Goal: Task Accomplishment & Management: Complete application form

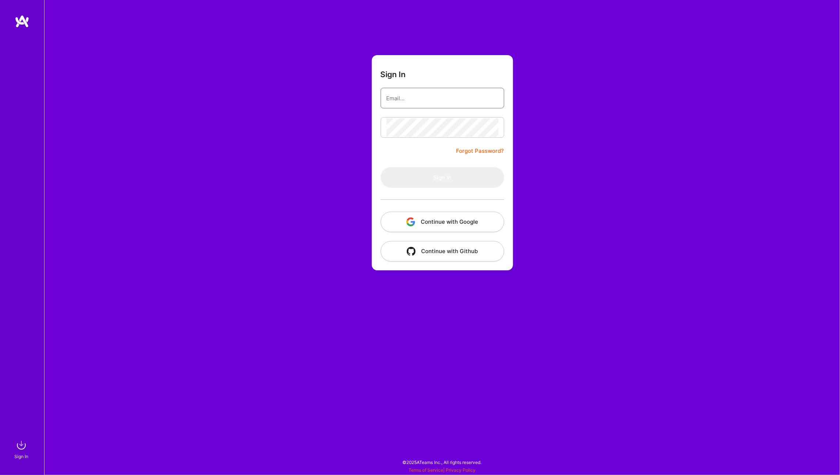
click at [403, 93] on input "email" at bounding box center [442, 98] width 112 height 19
click at [0, 428] on com-1password-button at bounding box center [0, 472] width 0 height 0
type input "michal.noszczak@protonmail.com"
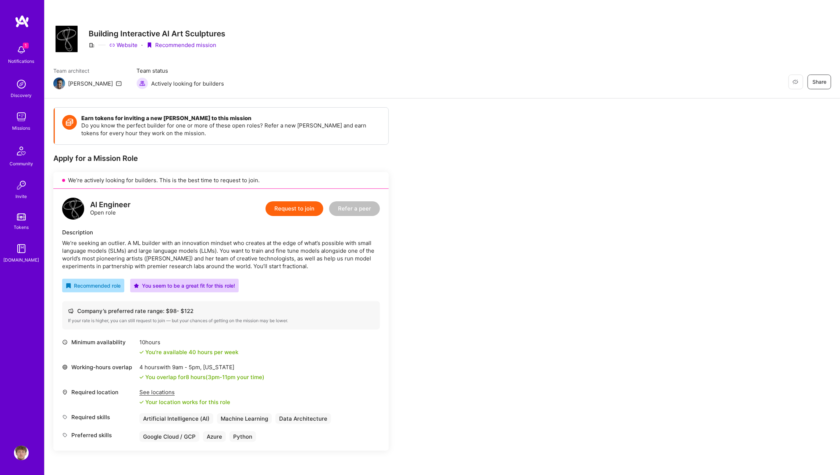
click at [291, 208] on button "Request to join" at bounding box center [294, 208] width 58 height 15
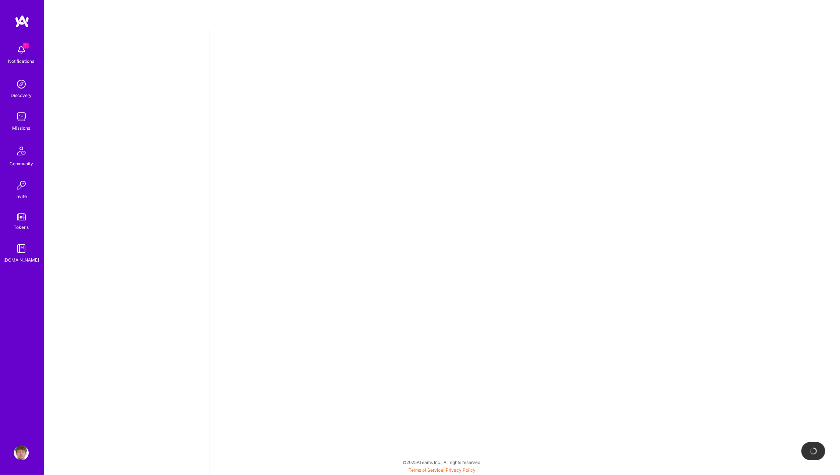
click at [21, 52] on img at bounding box center [21, 50] width 15 height 15
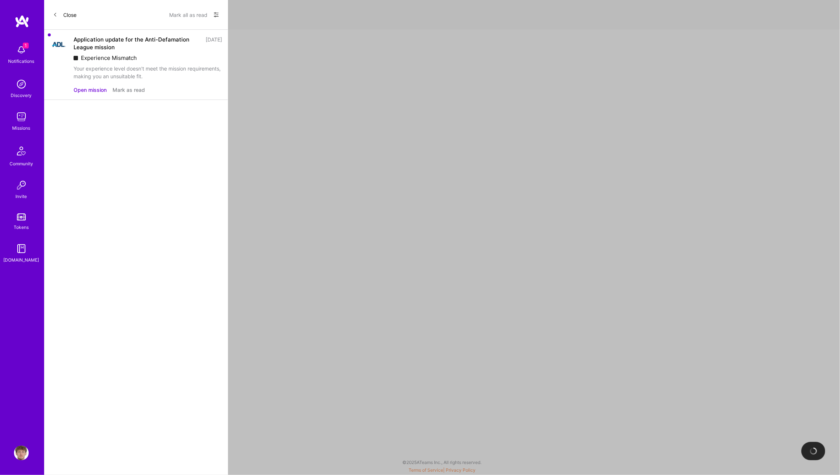
select select "PL"
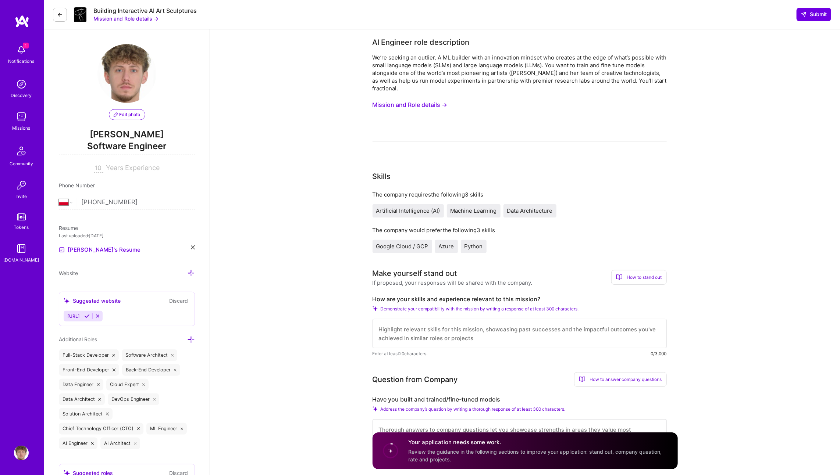
click at [5, 119] on link "Missions" at bounding box center [22, 121] width 46 height 22
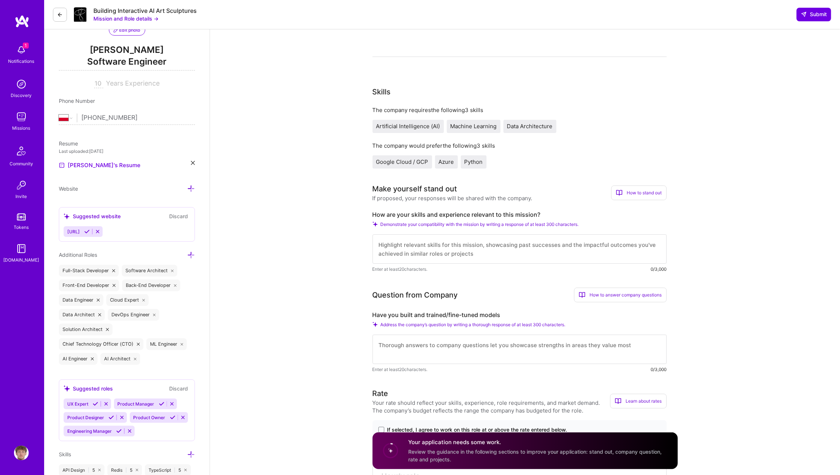
scroll to position [87, 0]
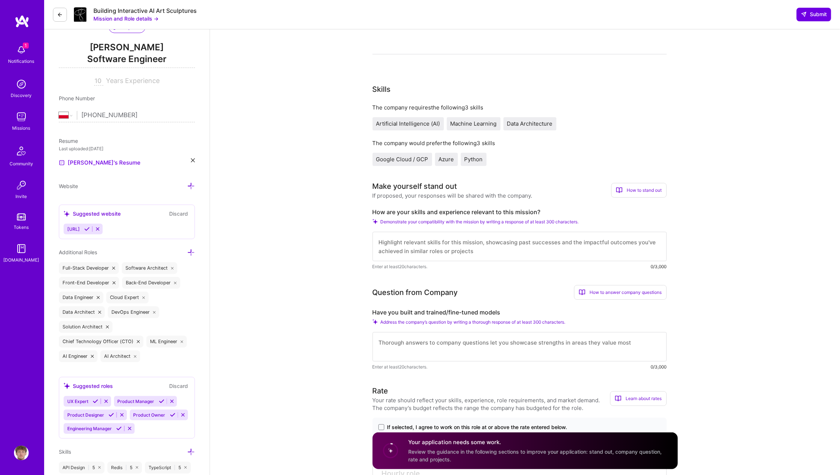
click at [420, 250] on textarea at bounding box center [519, 246] width 294 height 29
click at [414, 242] on textarea at bounding box center [519, 246] width 294 height 29
click at [409, 242] on textarea at bounding box center [519, 246] width 294 height 29
click at [415, 347] on textarea at bounding box center [519, 346] width 294 height 29
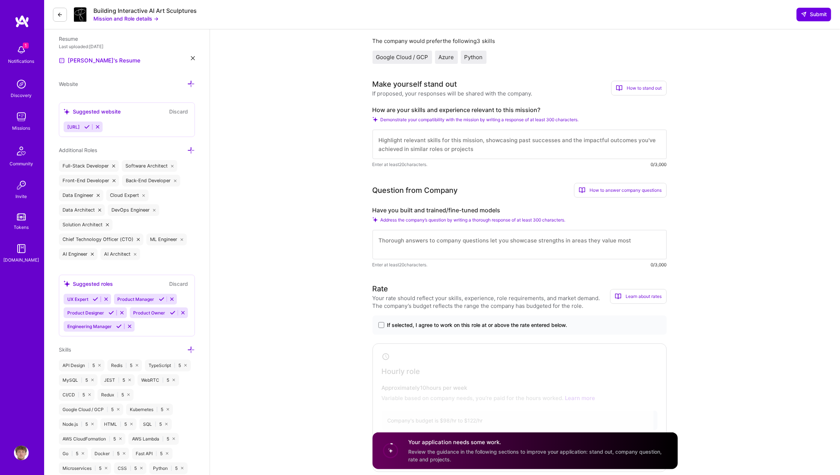
scroll to position [189, 0]
click at [384, 316] on div "If selected, I agree to work on this role at or above the rate entered below." at bounding box center [519, 325] width 294 height 19
click at [384, 324] on label "If selected, I agree to work on this role at or above the rate entered below." at bounding box center [519, 325] width 282 height 7
click at [0, 0] on input "If selected, I agree to work on this role at or above the rate entered below." at bounding box center [0, 0] width 0 height 0
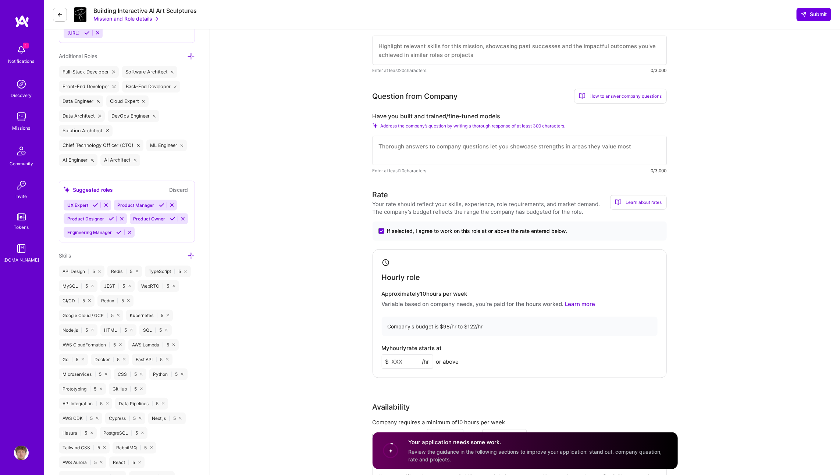
scroll to position [341, 0]
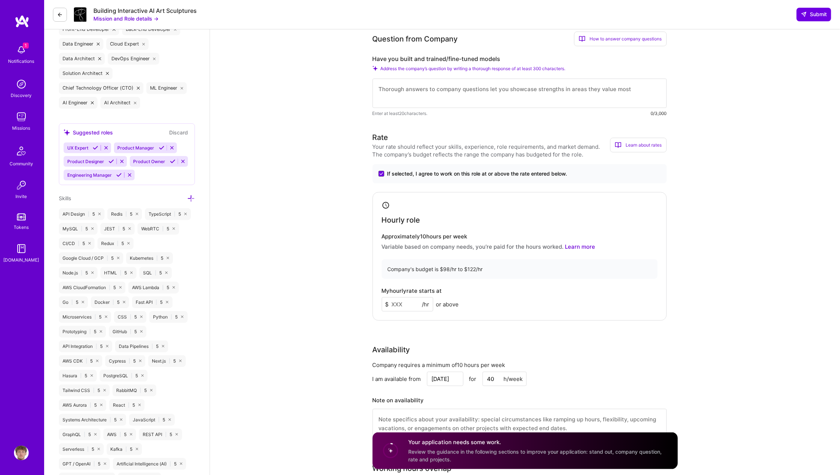
click at [401, 308] on input at bounding box center [407, 304] width 51 height 14
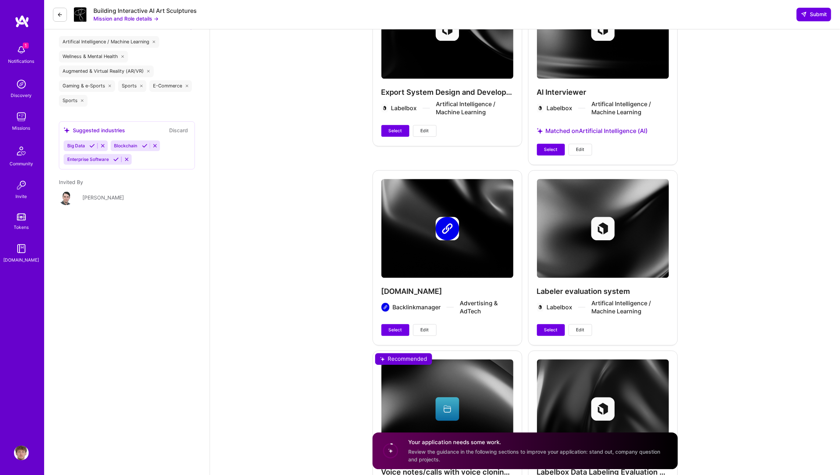
scroll to position [1298, 0]
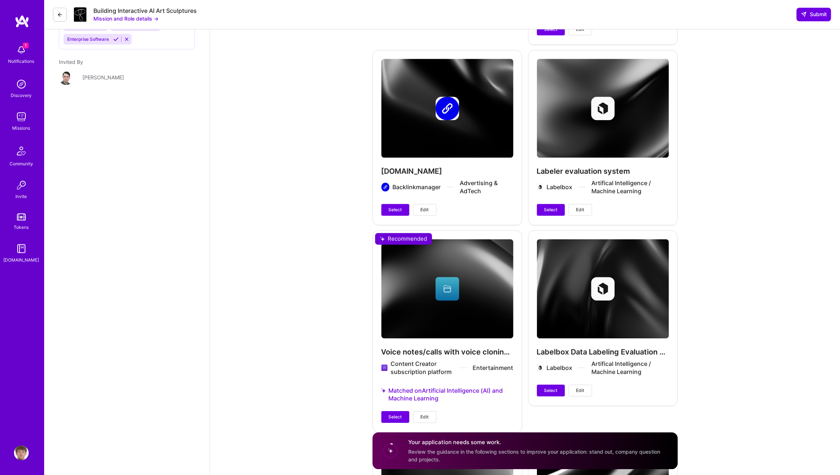
type input "98"
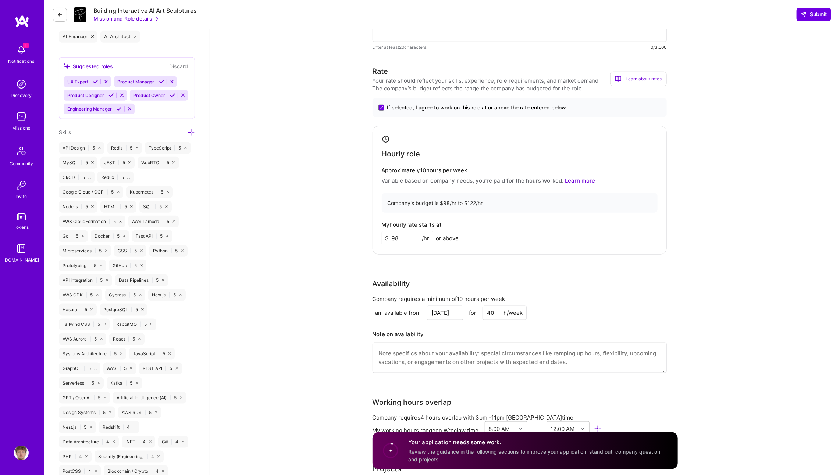
click at [383, 343] on textarea at bounding box center [519, 358] width 294 height 30
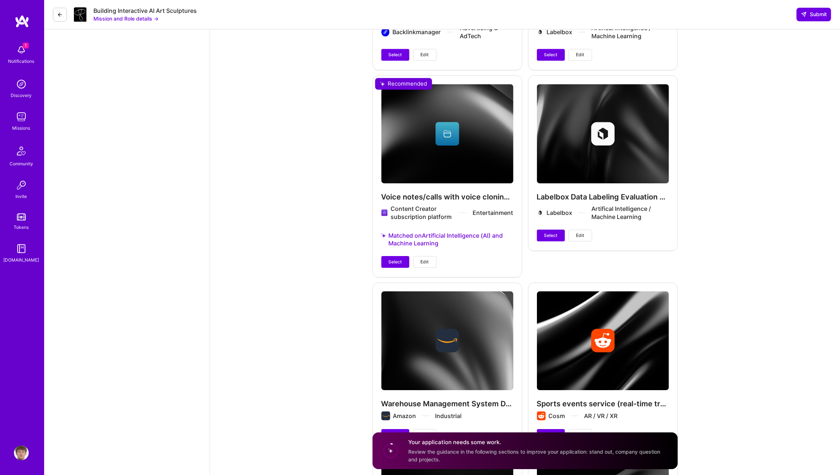
scroll to position [1451, 0]
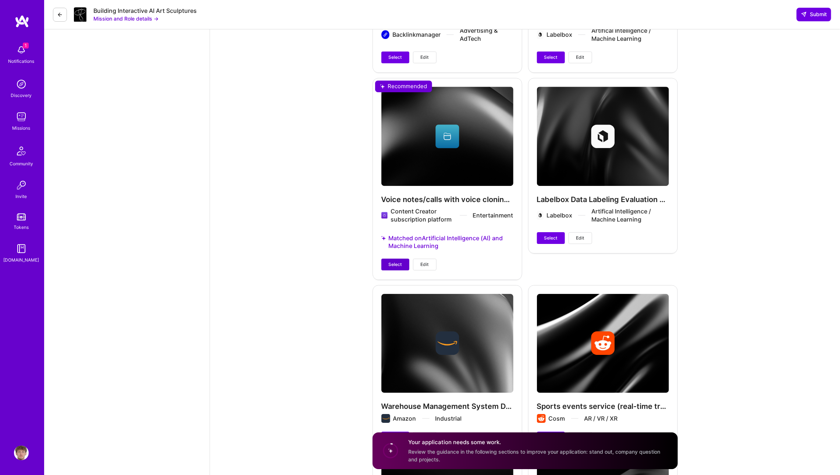
click at [392, 267] on button "Select" at bounding box center [395, 265] width 28 height 12
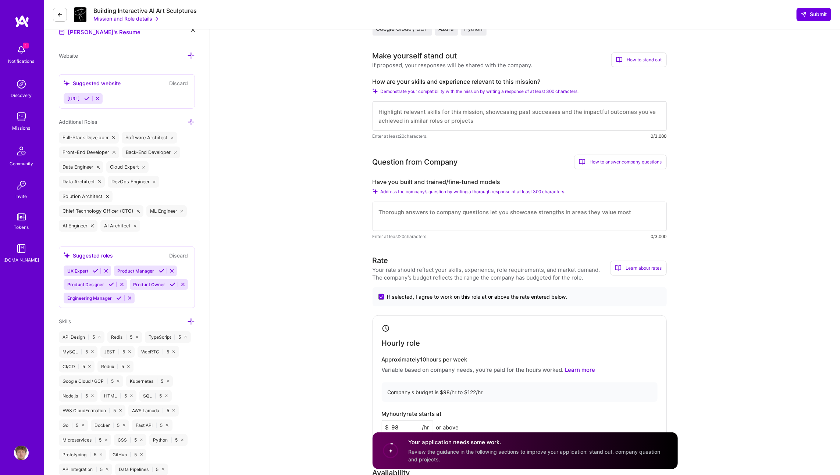
scroll to position [0, 0]
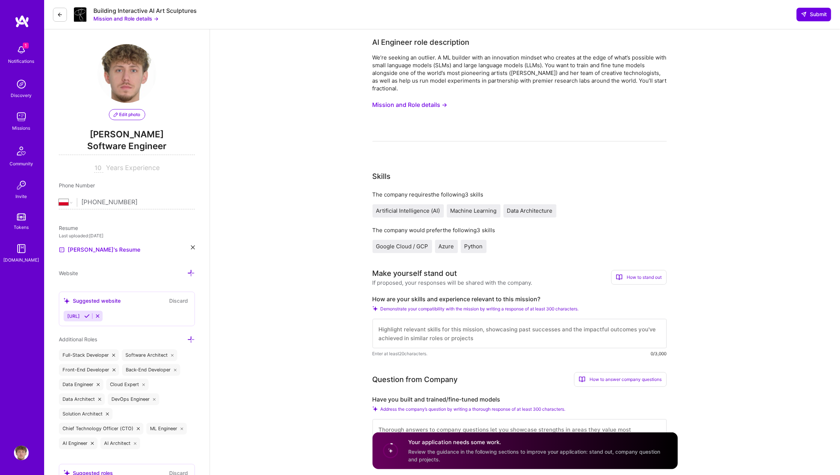
click at [422, 340] on textarea at bounding box center [519, 333] width 294 height 29
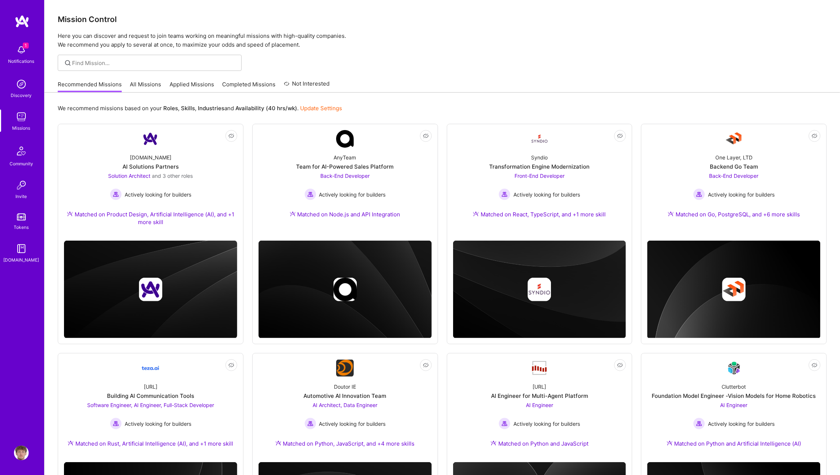
click at [187, 85] on link "Applied Missions" at bounding box center [191, 87] width 44 height 12
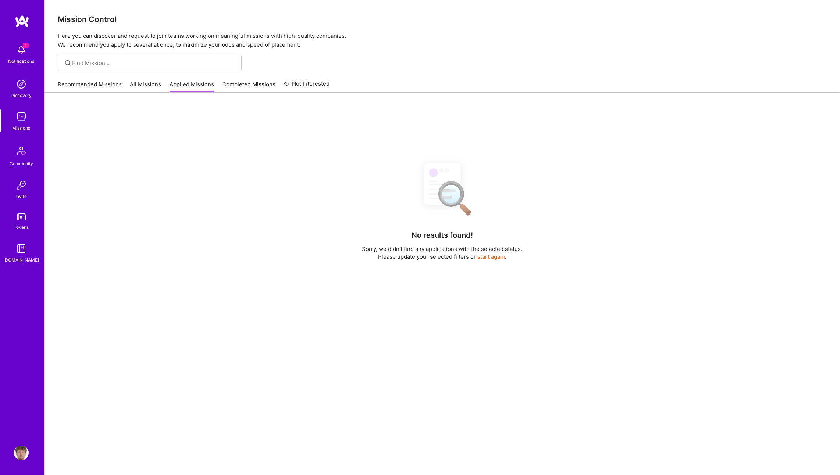
click at [141, 81] on link "All Missions" at bounding box center [145, 87] width 31 height 12
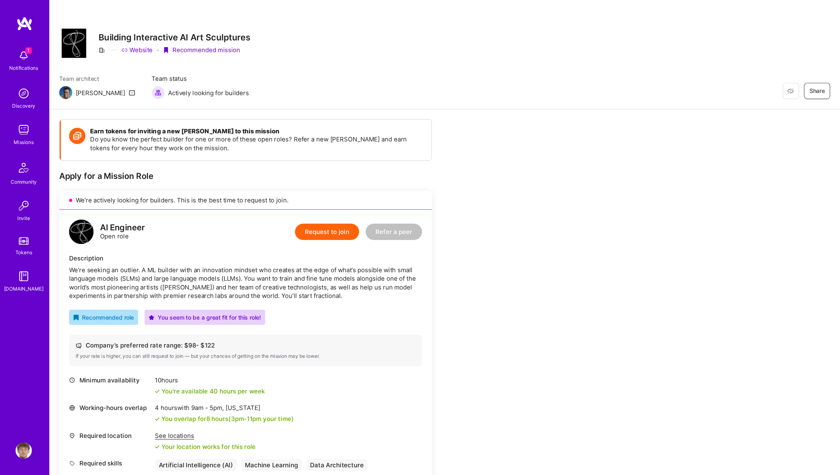
scroll to position [335, 0]
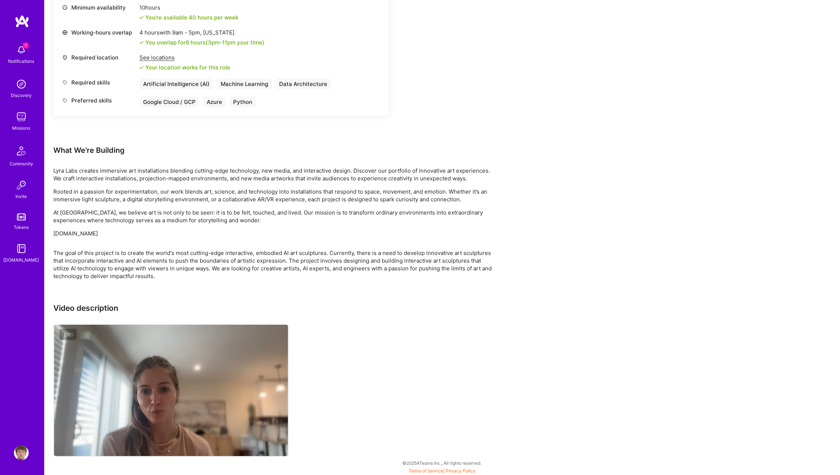
click at [95, 233] on p "[DOMAIN_NAME]" at bounding box center [273, 234] width 441 height 8
click at [95, 233] on p "www.lyradrake.com" at bounding box center [273, 234] width 441 height 8
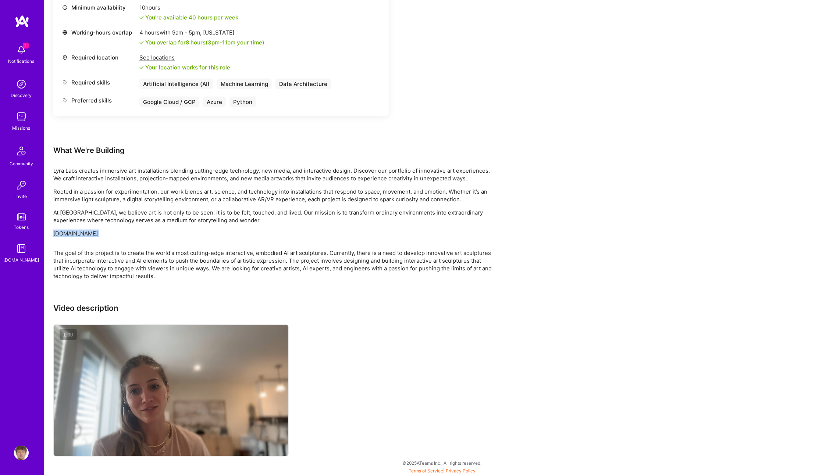
copy p "www.lyradrake.com"
